Goal: Check status: Check status

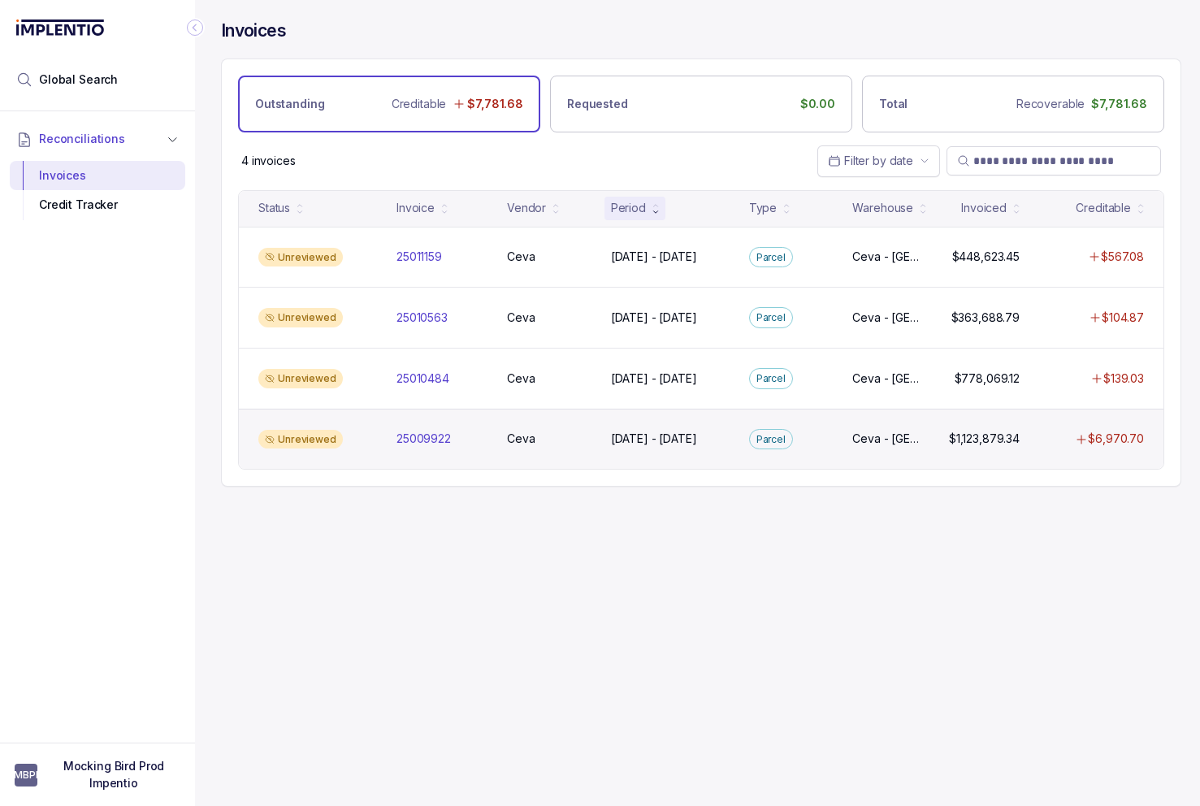
click at [369, 435] on div "Unreviewed" at bounding box center [318, 440] width 132 height 20
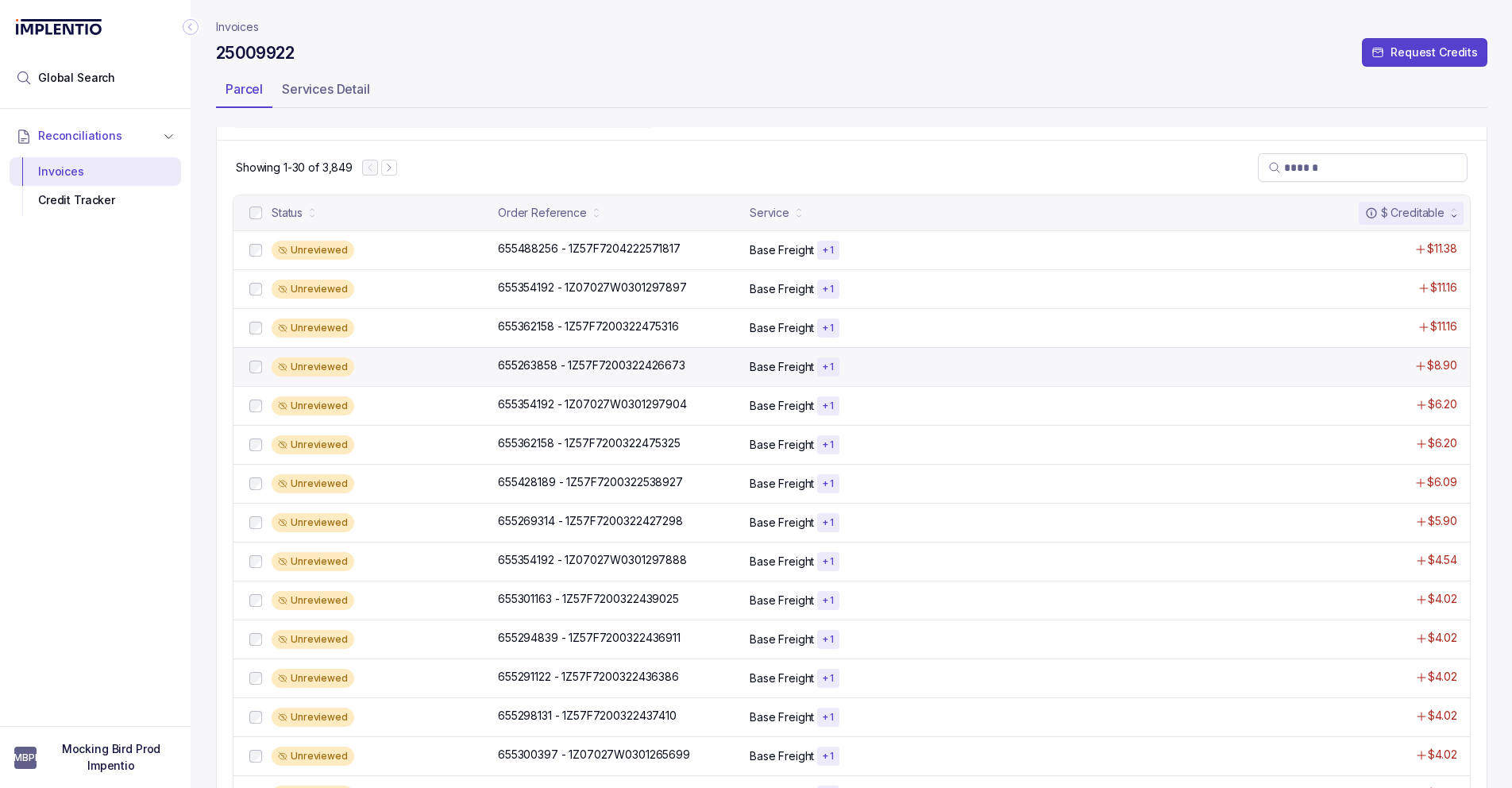
scroll to position [318, 0]
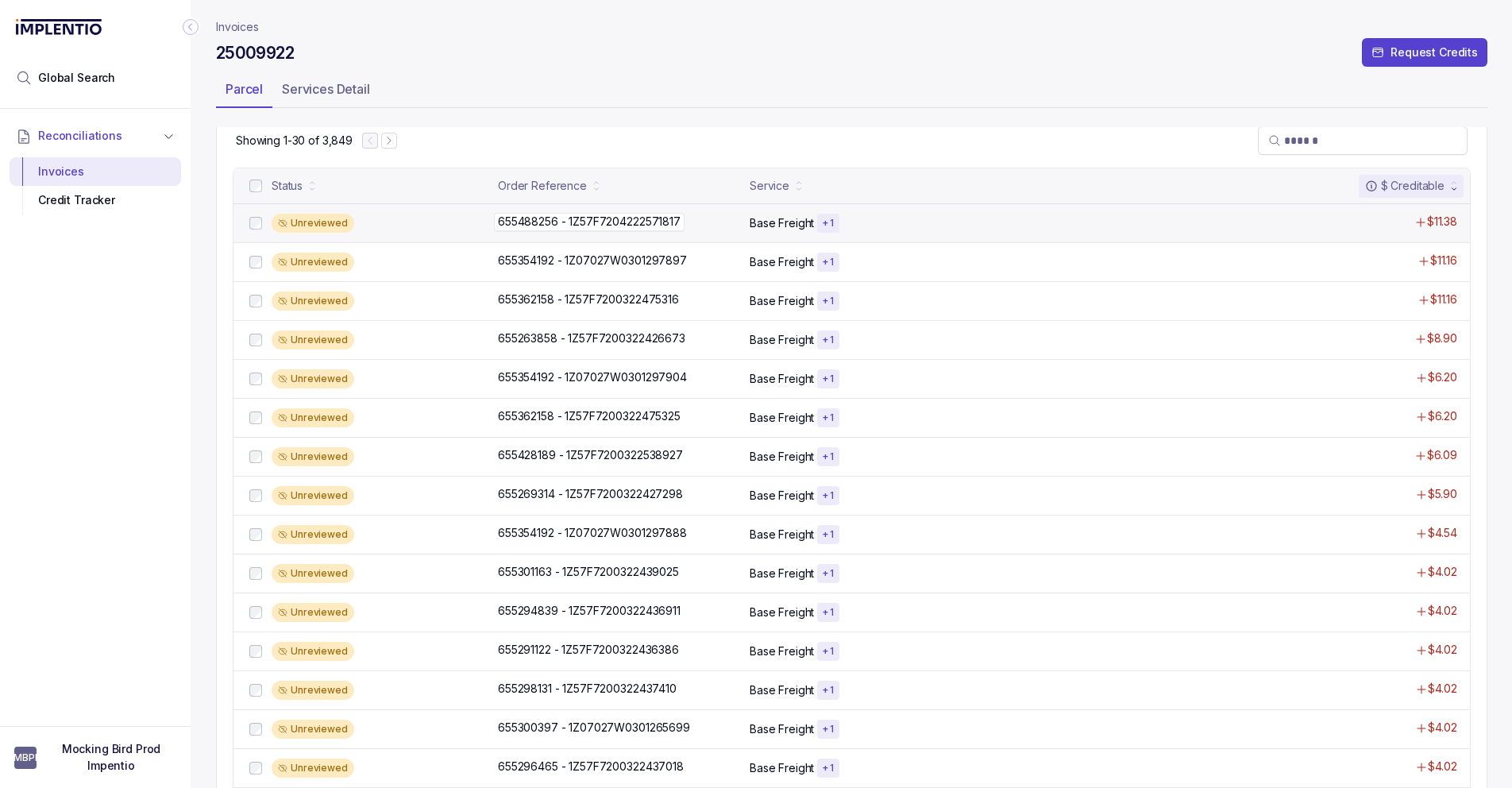
click at [507, 220] on p "655488256 - 1Z57F7204222571817" at bounding box center [588, 222] width 191 height 18
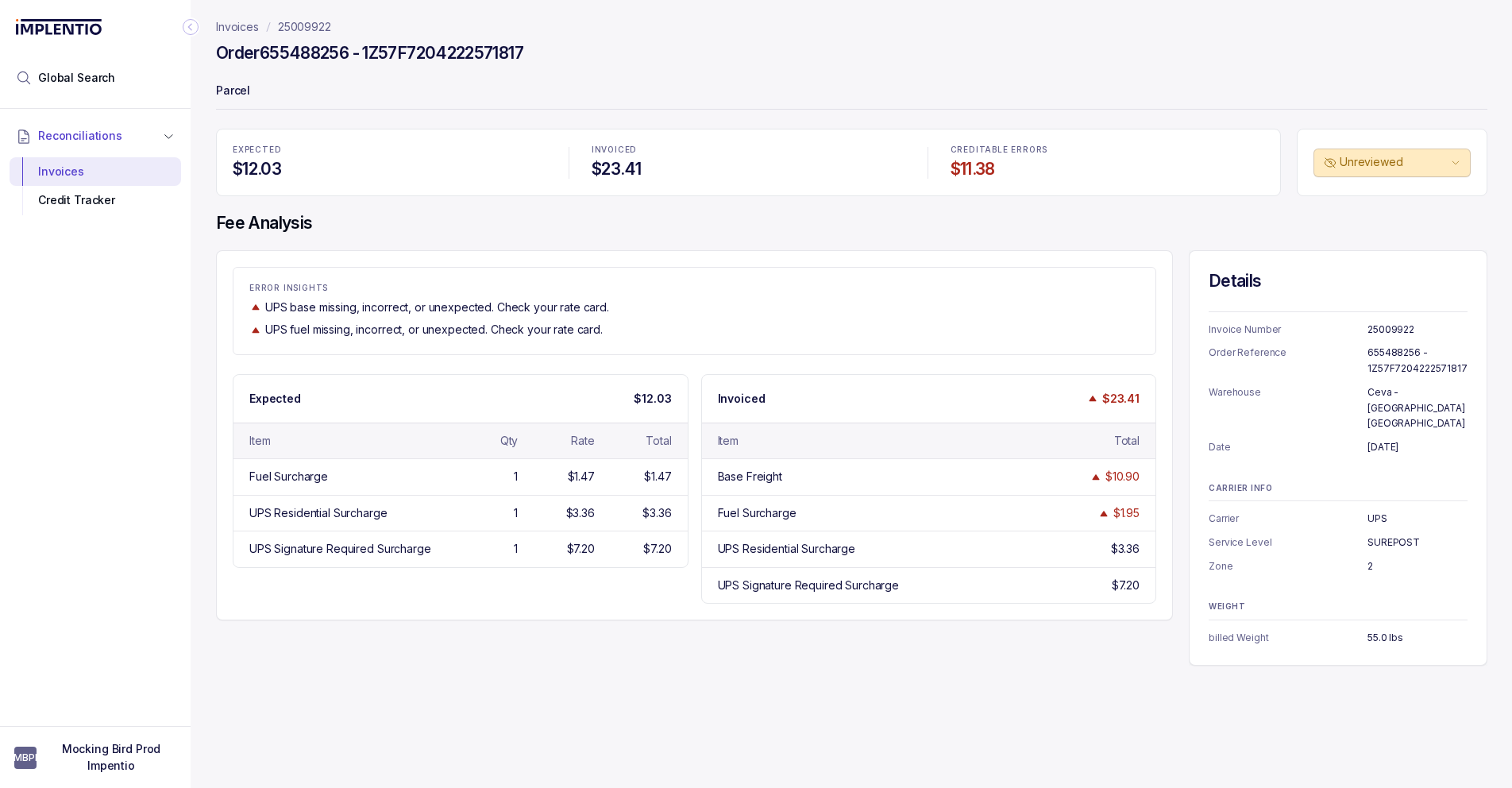
click at [314, 25] on p "25009922" at bounding box center [304, 27] width 53 height 16
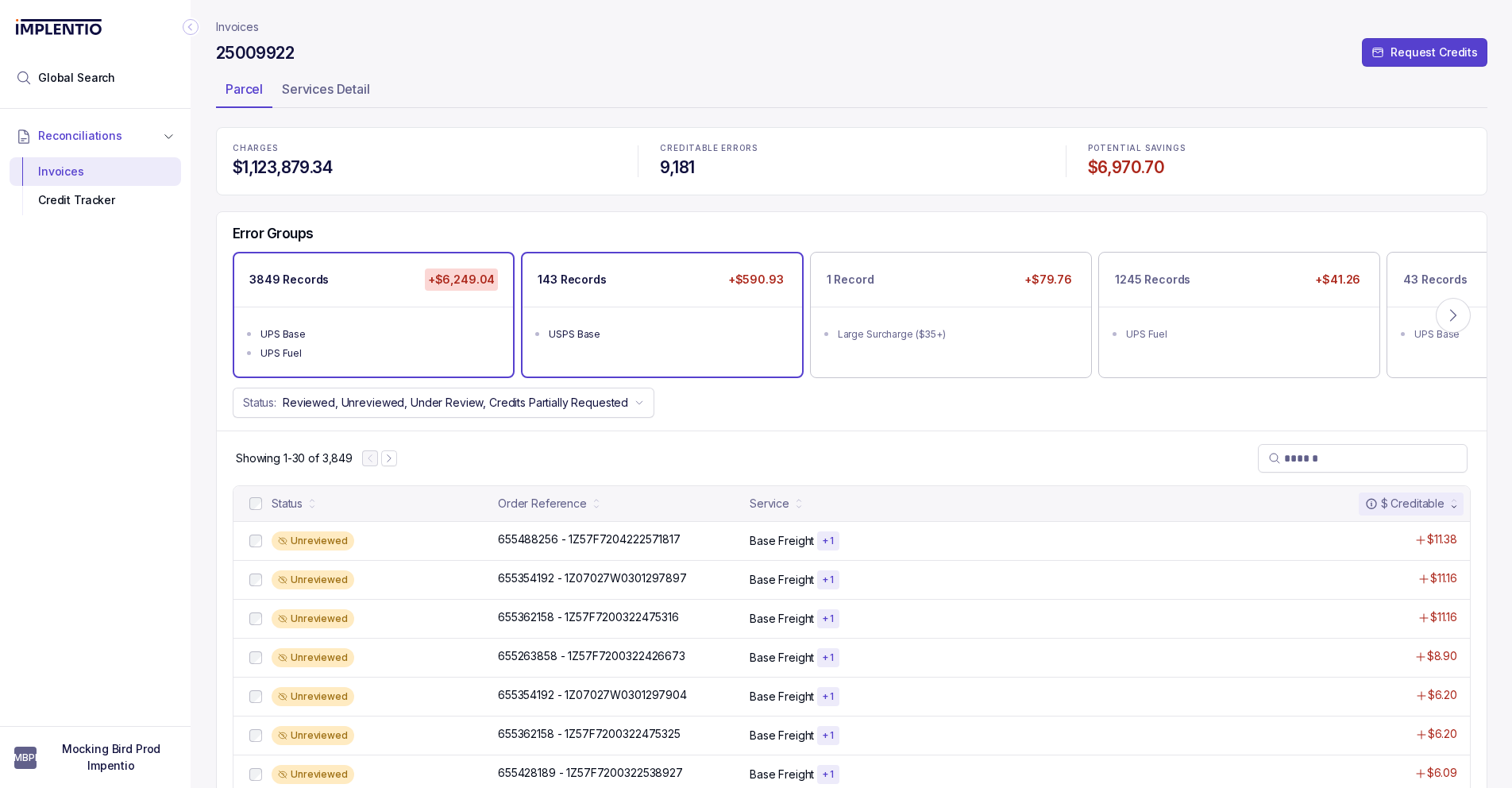
click at [617, 321] on ul "USPS Base" at bounding box center [662, 332] width 279 height 51
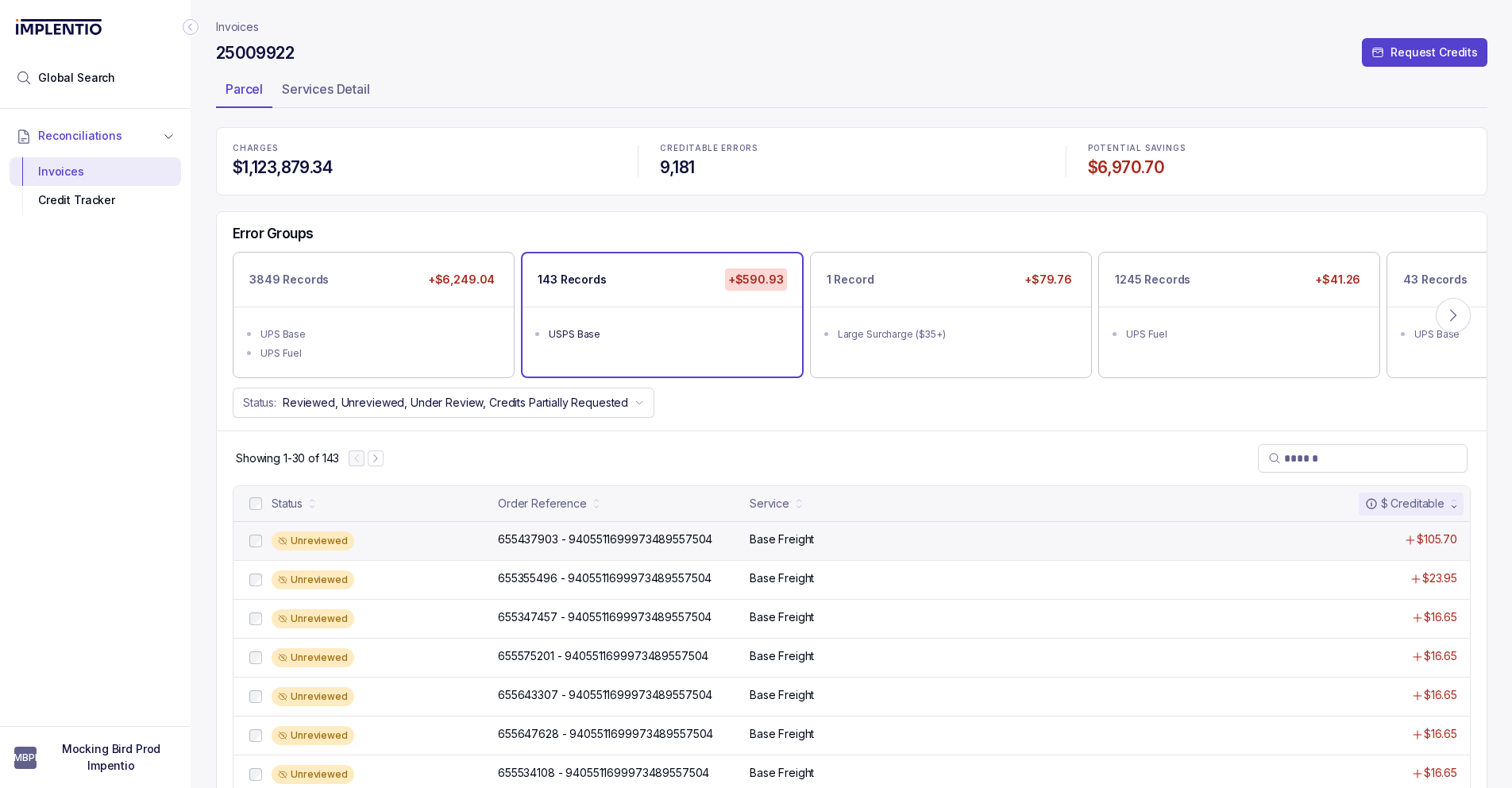
click at [379, 539] on div "Unreviewed" at bounding box center [380, 542] width 217 height 20
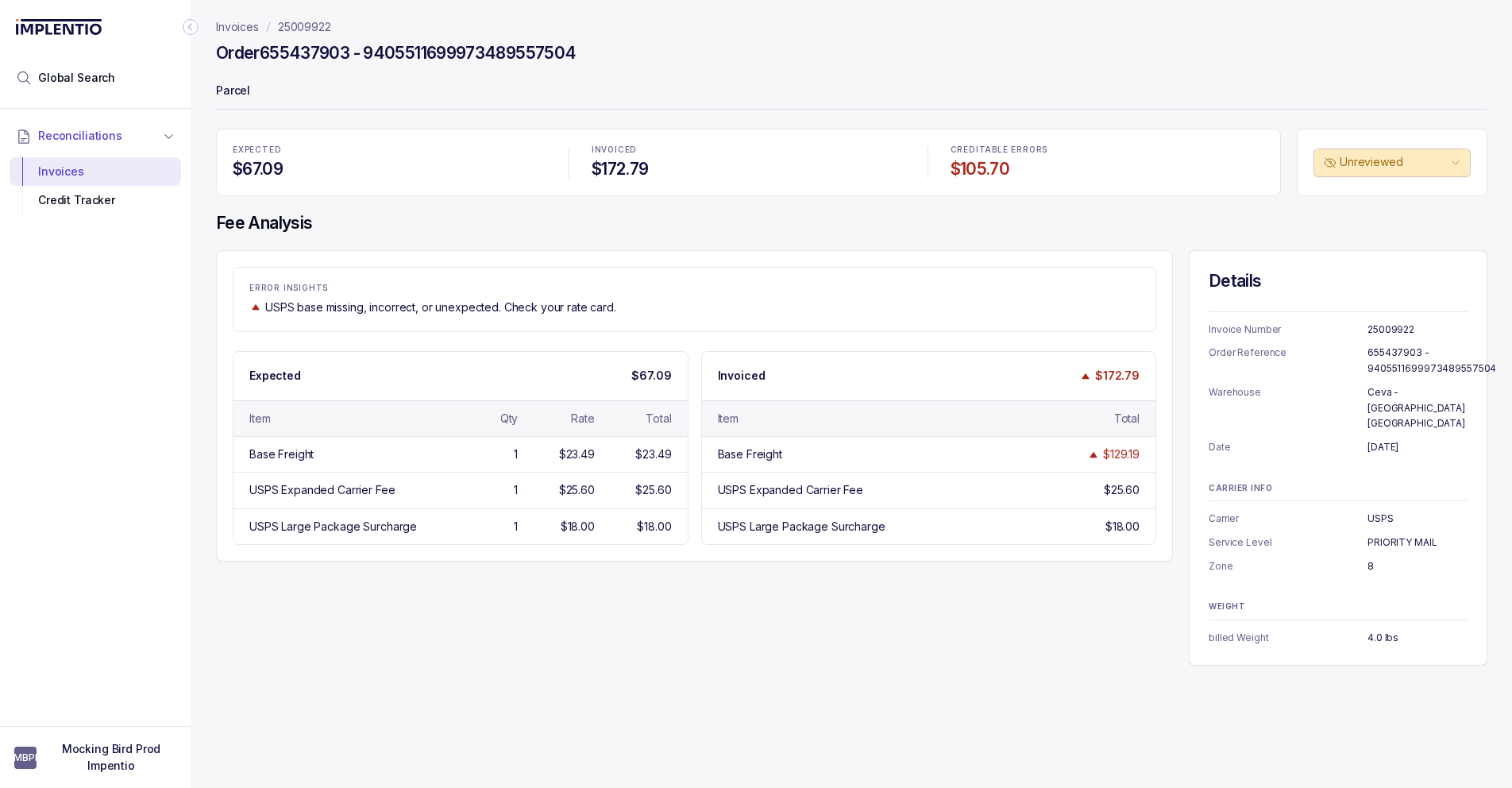
click at [289, 28] on p "25009922" at bounding box center [304, 27] width 53 height 16
